Goal: Find specific page/section: Find specific page/section

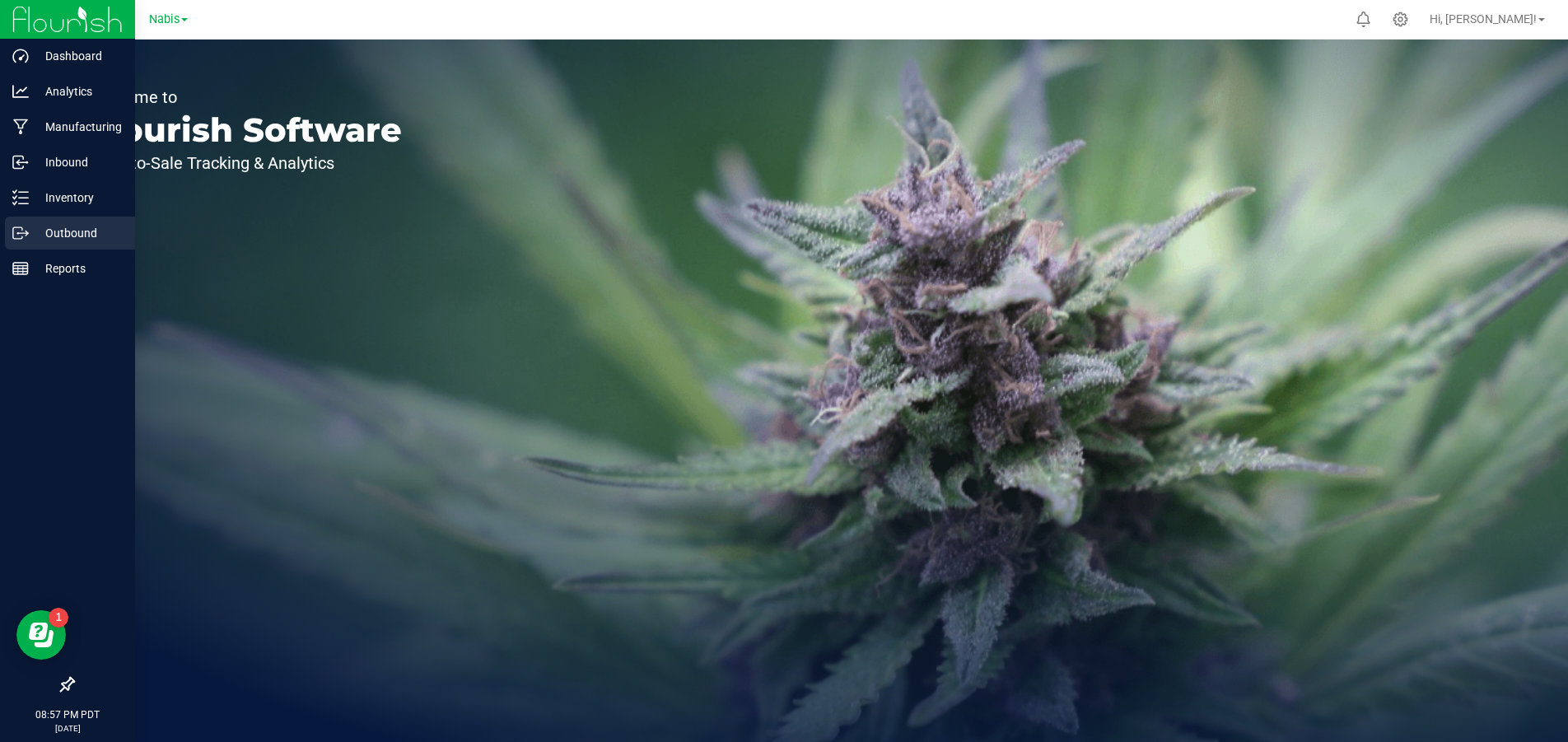
click at [26, 228] on icon at bounding box center [20, 233] width 17 height 17
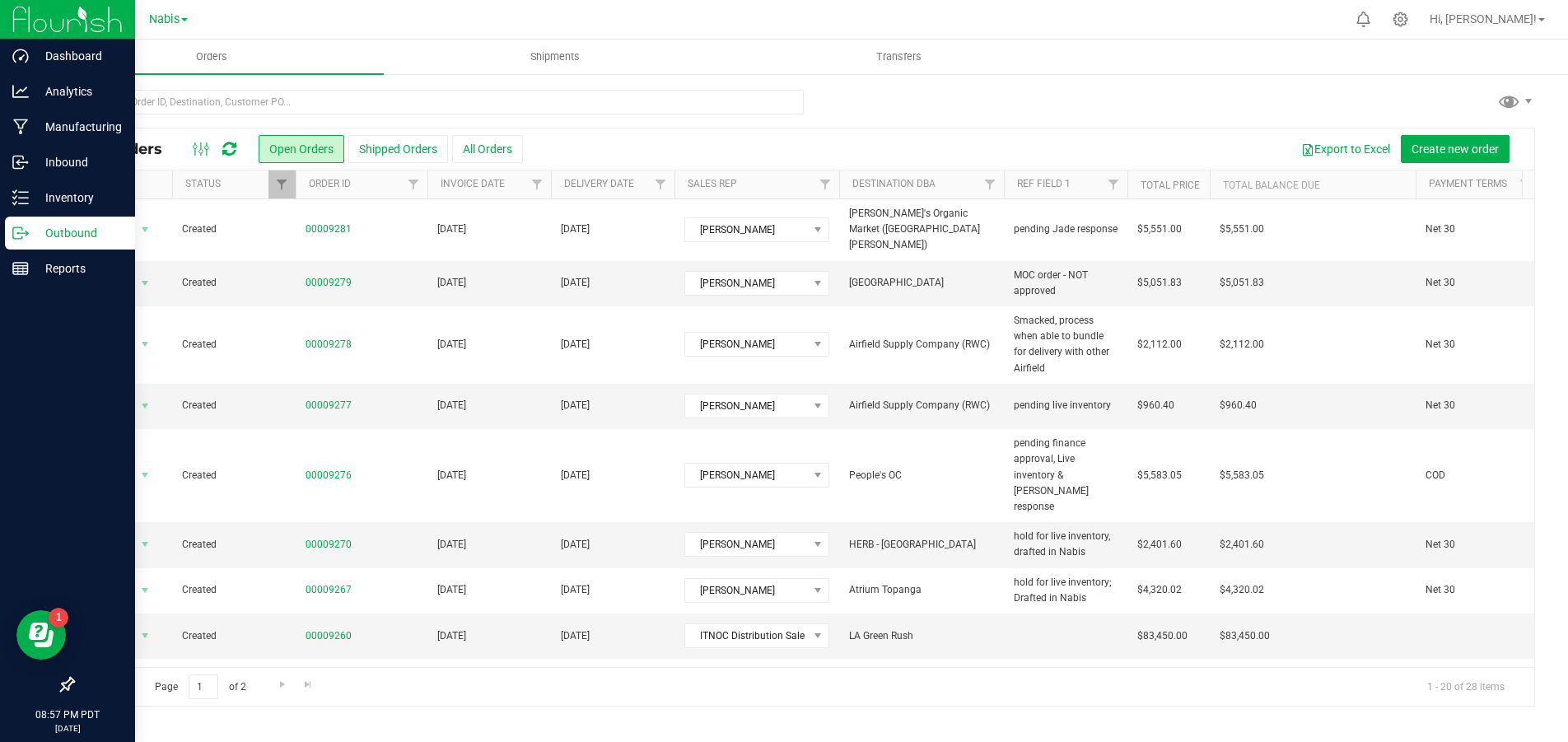
click at [69, 688] on icon at bounding box center [68, 684] width 15 height 15
click at [59, 686] on input "checkbox" at bounding box center [59, 686] width 0 height 0
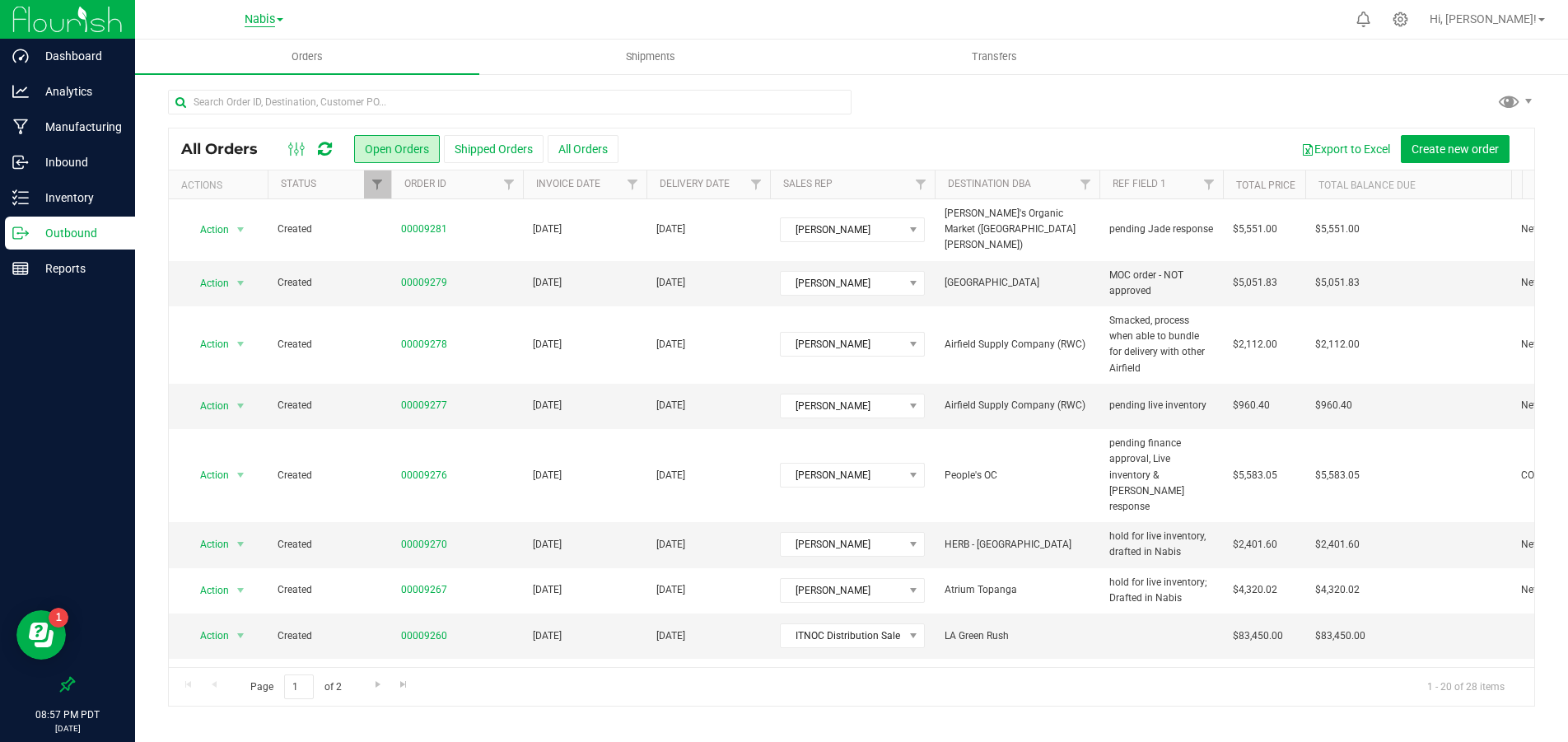
click at [269, 20] on span "Nabis" at bounding box center [259, 20] width 31 height 15
click at [257, 52] on link "MSR Supply" at bounding box center [263, 59] width 241 height 22
